Goal: Information Seeking & Learning: Learn about a topic

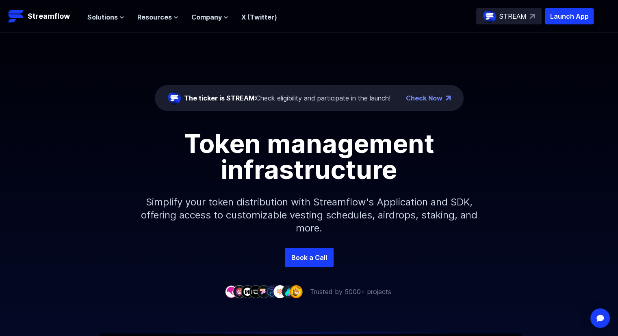
click at [304, 99] on div "The ticker is STREAM: Check eligibility and participate in the launch!" at bounding box center [287, 98] width 206 height 10
click at [244, 97] on span "The ticker is STREAM:" at bounding box center [220, 98] width 72 height 8
click at [267, 96] on div "The ticker is STREAM: Check eligibility and participate in the launch!" at bounding box center [287, 98] width 206 height 10
click at [428, 95] on link "Check Now" at bounding box center [424, 98] width 37 height 10
click at [365, 100] on div "The ticker is STREAM: Check eligibility and participate in the launch!" at bounding box center [287, 98] width 206 height 10
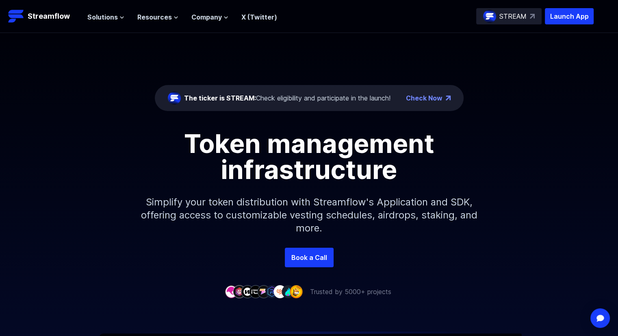
click at [303, 98] on div "The ticker is STREAM: Check eligibility and participate in the launch!" at bounding box center [287, 98] width 206 height 10
click at [260, 96] on div "The ticker is STREAM: Check eligibility and participate in the launch!" at bounding box center [287, 98] width 206 height 10
drag, startPoint x: 263, startPoint y: 97, endPoint x: 251, endPoint y: 97, distance: 12.2
click at [259, 98] on div "The ticker is STREAM: Check eligibility and participate in the launch!" at bounding box center [287, 98] width 206 height 10
click at [256, 96] on div "The ticker is STREAM: Check eligibility and participate in the launch!" at bounding box center [287, 98] width 206 height 10
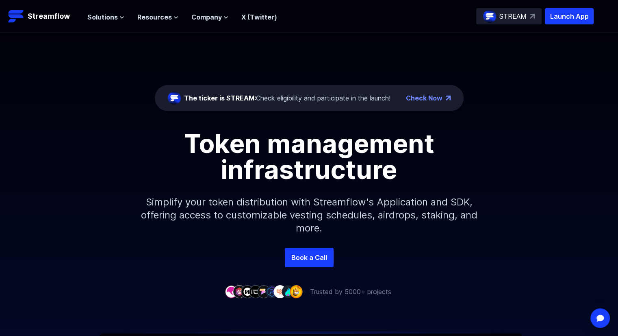
click at [257, 96] on div "The ticker is STREAM: Check eligibility and participate in the launch!" at bounding box center [287, 98] width 206 height 10
click at [263, 96] on div "The ticker is STREAM: Check eligibility and participate in the launch!" at bounding box center [287, 98] width 206 height 10
drag, startPoint x: 282, startPoint y: 91, endPoint x: 258, endPoint y: 95, distance: 24.7
click at [281, 91] on div "The ticker is STREAM: Check eligibility and participate in the launch!" at bounding box center [279, 97] width 223 height 13
click at [297, 96] on div "The ticker is STREAM: Check eligibility and participate in the launch!" at bounding box center [287, 98] width 206 height 10
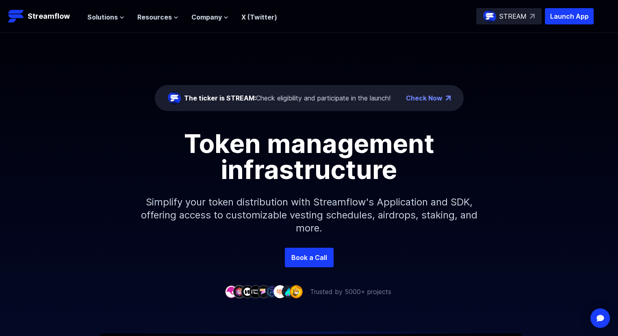
drag, startPoint x: 297, startPoint y: 96, endPoint x: 264, endPoint y: 96, distance: 32.9
drag, startPoint x: 264, startPoint y: 96, endPoint x: 249, endPoint y: 95, distance: 14.7
click at [249, 95] on span "The ticker is STREAM:" at bounding box center [220, 98] width 72 height 8
click at [241, 98] on span "The ticker is STREAM:" at bounding box center [220, 98] width 72 height 8
click at [516, 17] on p "STREAM" at bounding box center [513, 16] width 27 height 10
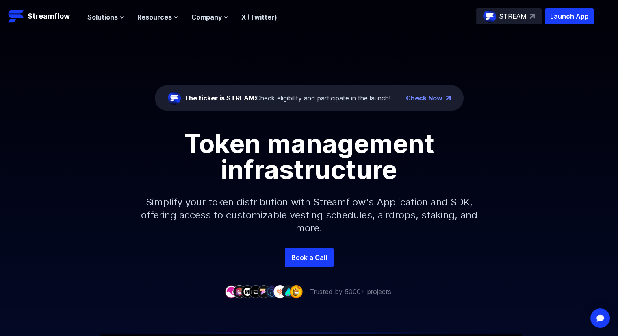
click at [439, 95] on link "Check Now" at bounding box center [424, 98] width 37 height 10
click at [271, 96] on div "The ticker is STREAM: Check eligibility and participate in the launch!" at bounding box center [287, 98] width 206 height 10
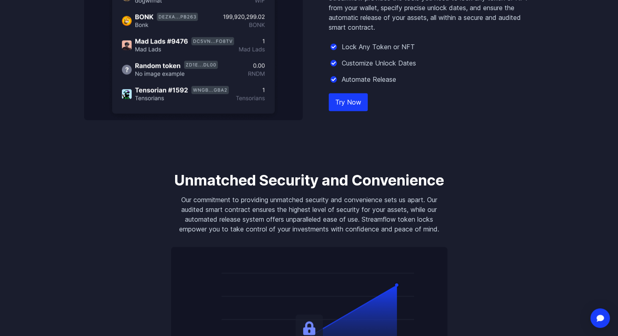
scroll to position [813, 0]
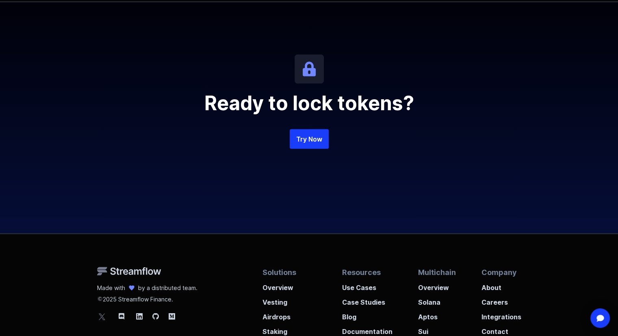
scroll to position [1920, 0]
